Goal: Information Seeking & Learning: Learn about a topic

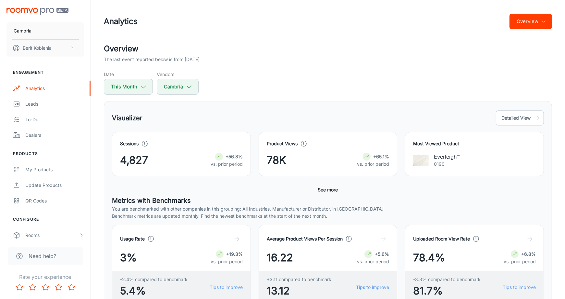
click at [336, 184] on button "See more" at bounding box center [327, 190] width 25 height 12
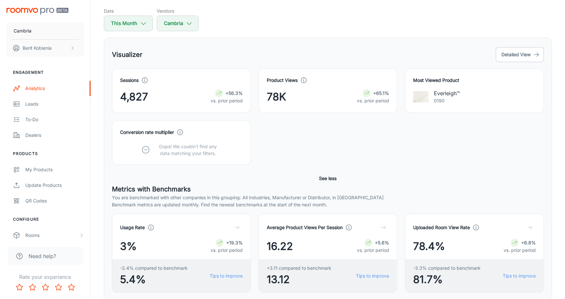
scroll to position [63, 0]
click at [517, 60] on button "Detailed View" at bounding box center [520, 54] width 48 height 15
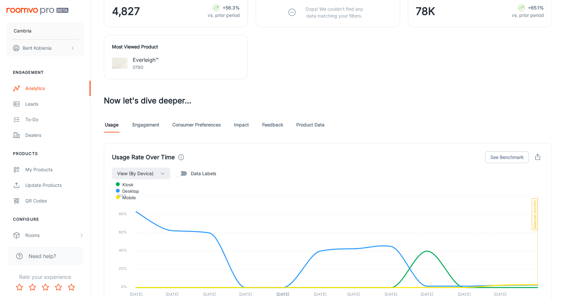
scroll to position [276, 0]
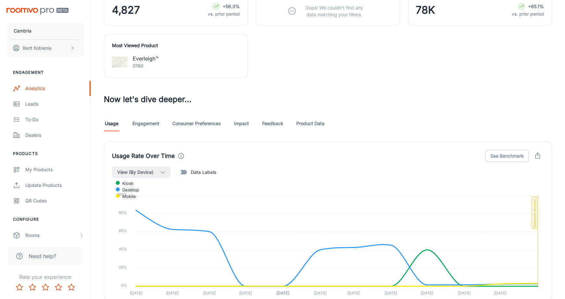
click at [154, 123] on link "Engagement" at bounding box center [145, 124] width 27 height 16
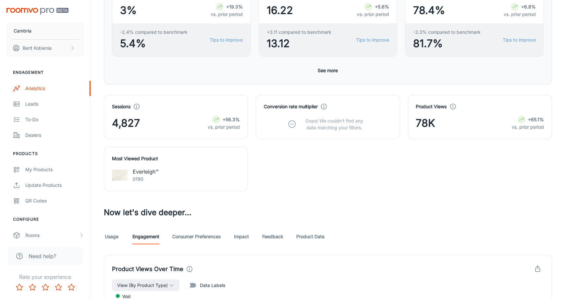
scroll to position [159, 0]
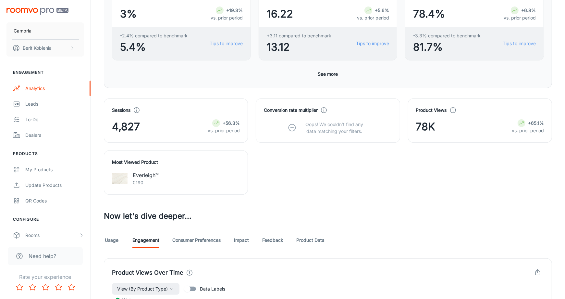
click at [209, 235] on link "Consumer Preferences" at bounding box center [196, 240] width 48 height 16
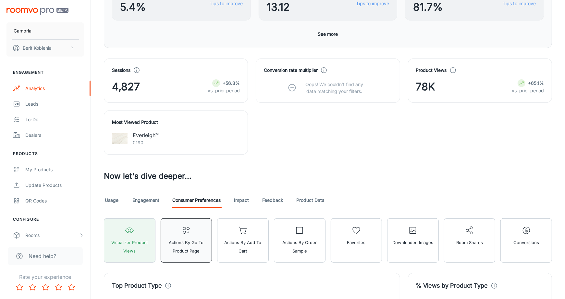
scroll to position [199, 0]
click at [304, 204] on link "Product Data" at bounding box center [310, 200] width 28 height 16
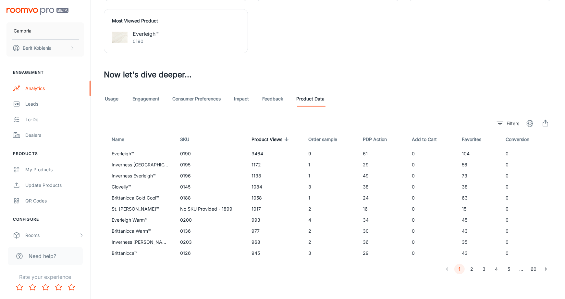
scroll to position [300, 0]
click at [511, 265] on button "5" at bounding box center [509, 269] width 10 height 10
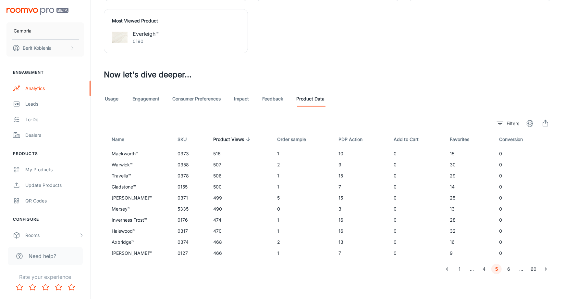
click at [506, 268] on button "6" at bounding box center [509, 269] width 10 height 10
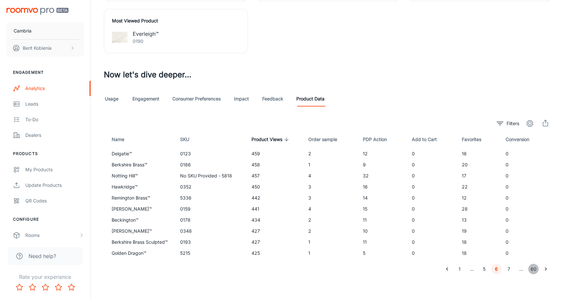
click at [536, 265] on button "60" at bounding box center [533, 269] width 10 height 10
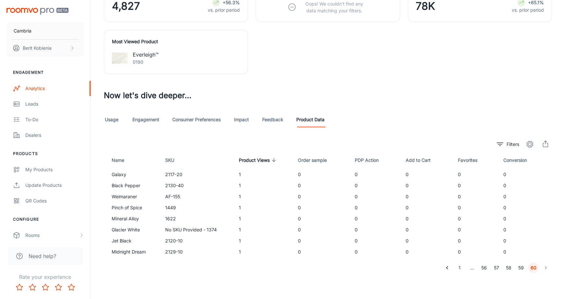
scroll to position [278, 0]
click at [509, 267] on button "58" at bounding box center [509, 268] width 10 height 10
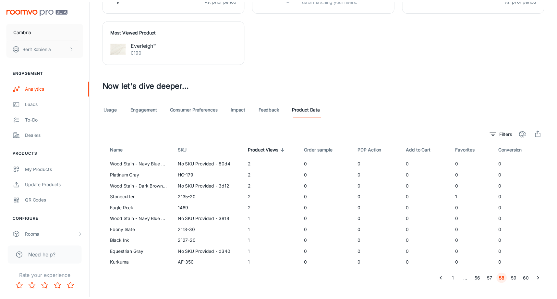
scroll to position [300, 0]
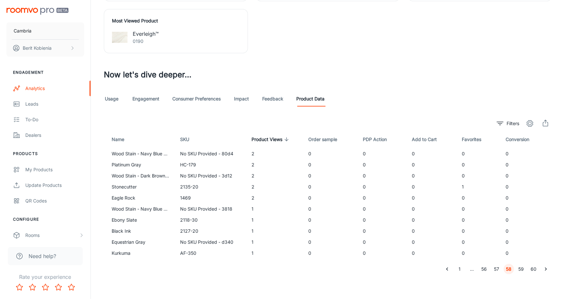
drag, startPoint x: 508, startPoint y: 266, endPoint x: 526, endPoint y: 272, distance: 19.1
click at [526, 272] on div "Filters Name SKU Product Views Order sample PDP Action Add to Cart Favorites Co…" at bounding box center [328, 195] width 448 height 157
click at [481, 265] on button "56" at bounding box center [484, 269] width 10 height 10
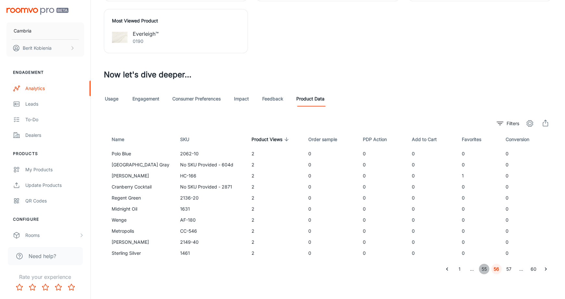
click at [481, 267] on button "55" at bounding box center [484, 269] width 10 height 10
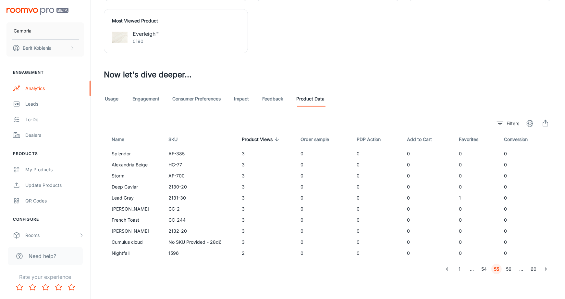
click at [482, 269] on button "54" at bounding box center [484, 269] width 10 height 10
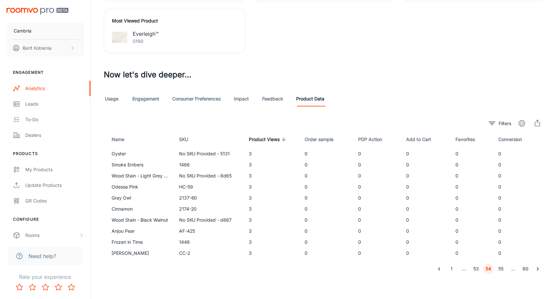
click at [328, 82] on div "Visualizer The last event reported below is from [DATE] Date This Month Vendors…" at bounding box center [324, 8] width 456 height 531
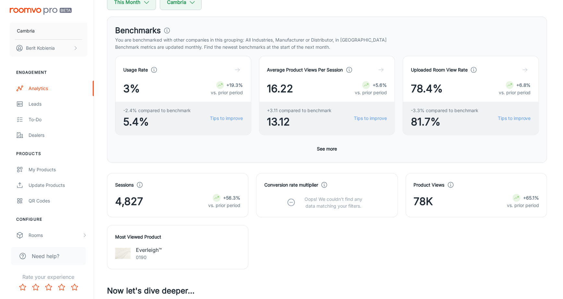
scroll to position [0, 0]
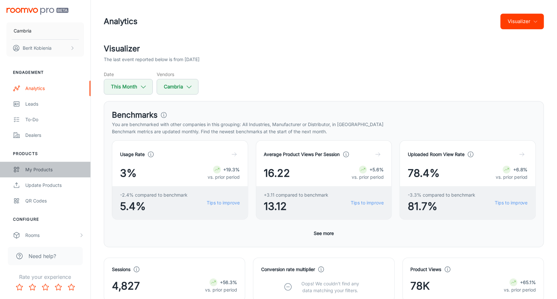
click at [62, 167] on div "My Products" at bounding box center [54, 169] width 59 height 7
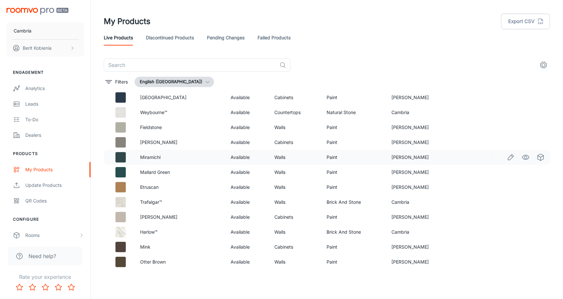
scroll to position [4560, 0]
